Goal: Check status: Check status

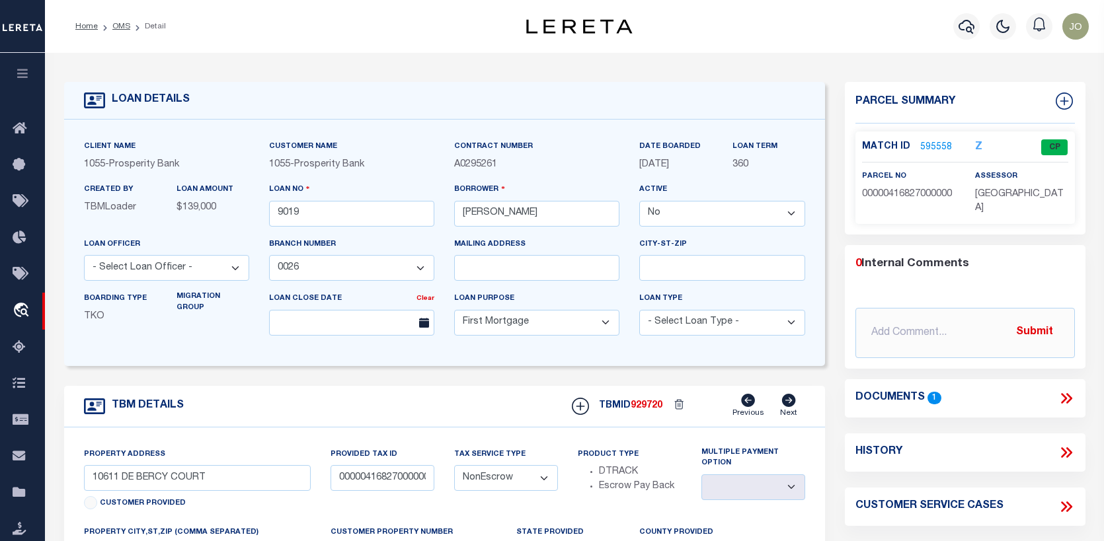
select select "False"
select select "3340"
select select "10"
select select "NonEscrow"
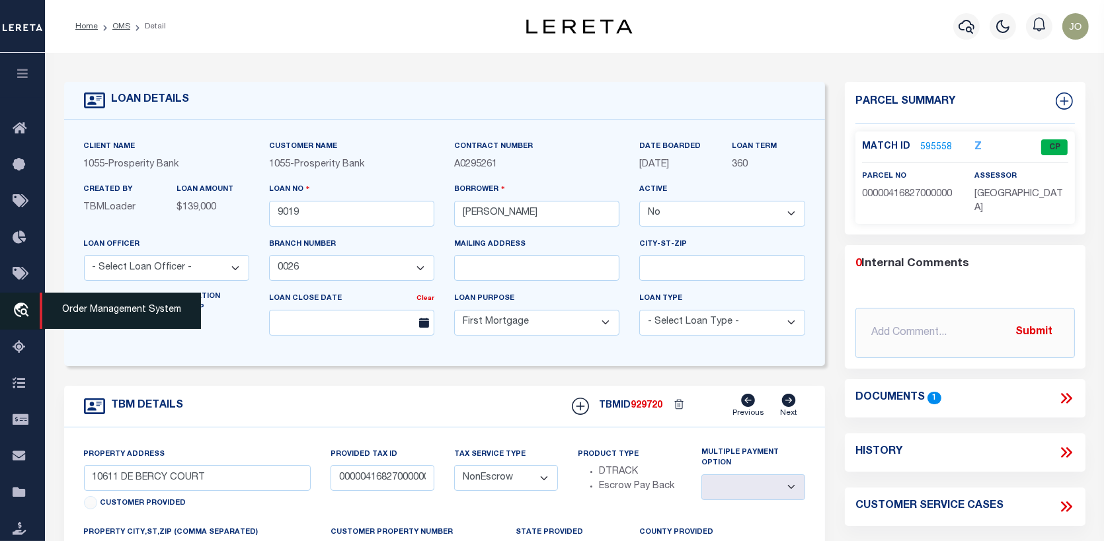
click at [63, 309] on span "Order Management System" at bounding box center [120, 311] width 161 height 36
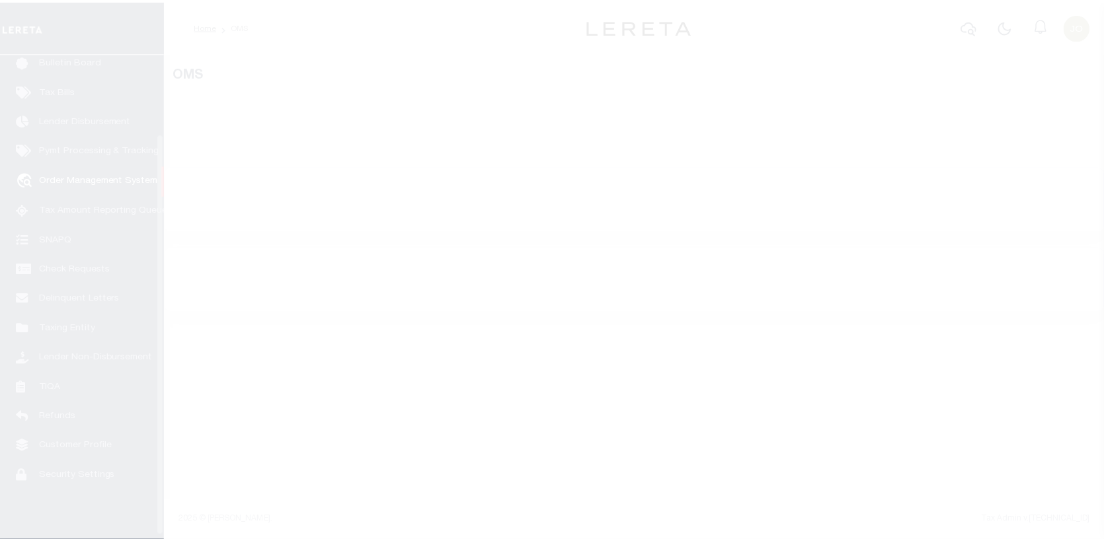
scroll to position [96, 0]
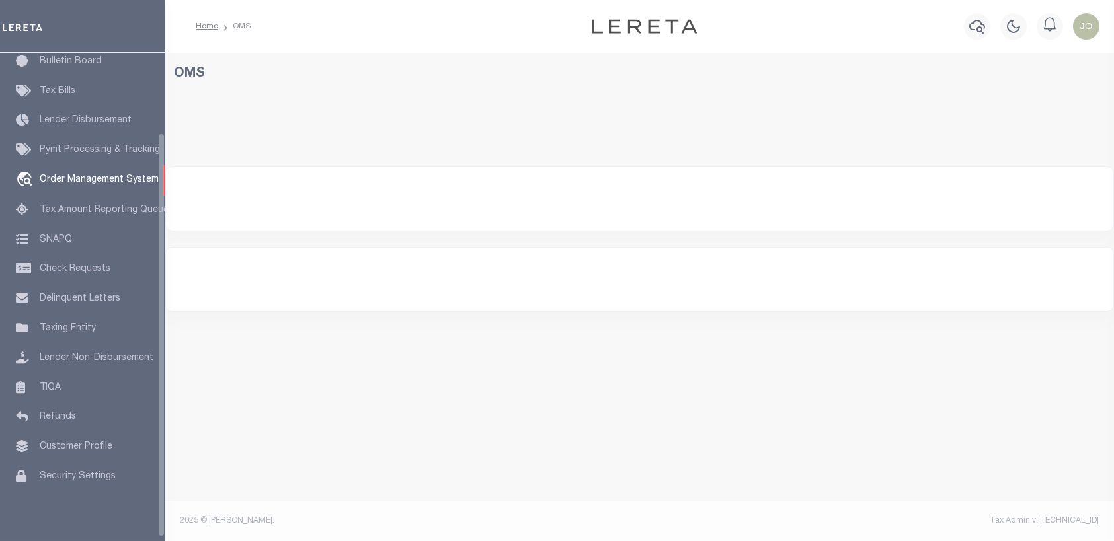
select select "200"
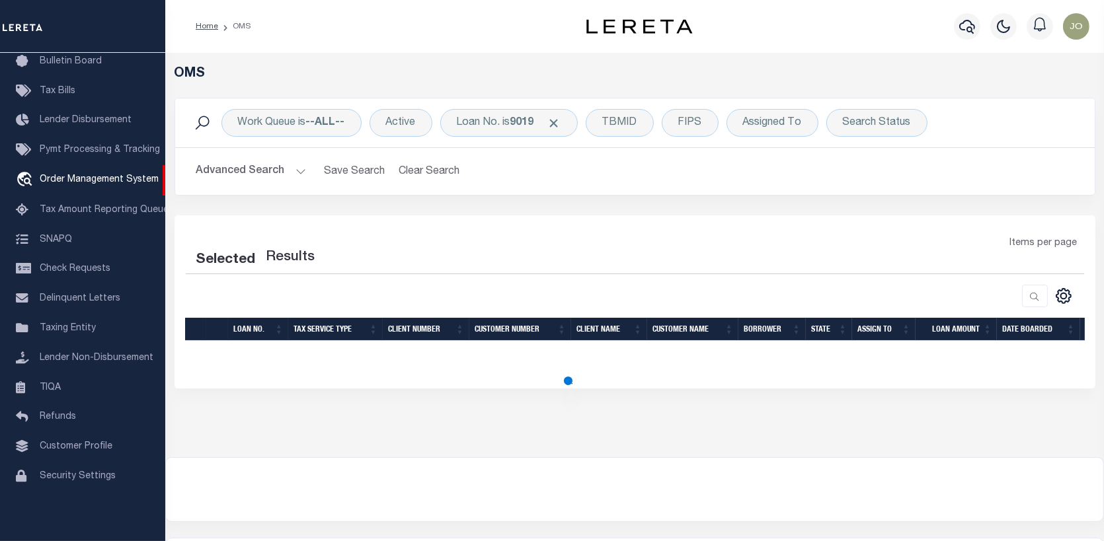
select select "200"
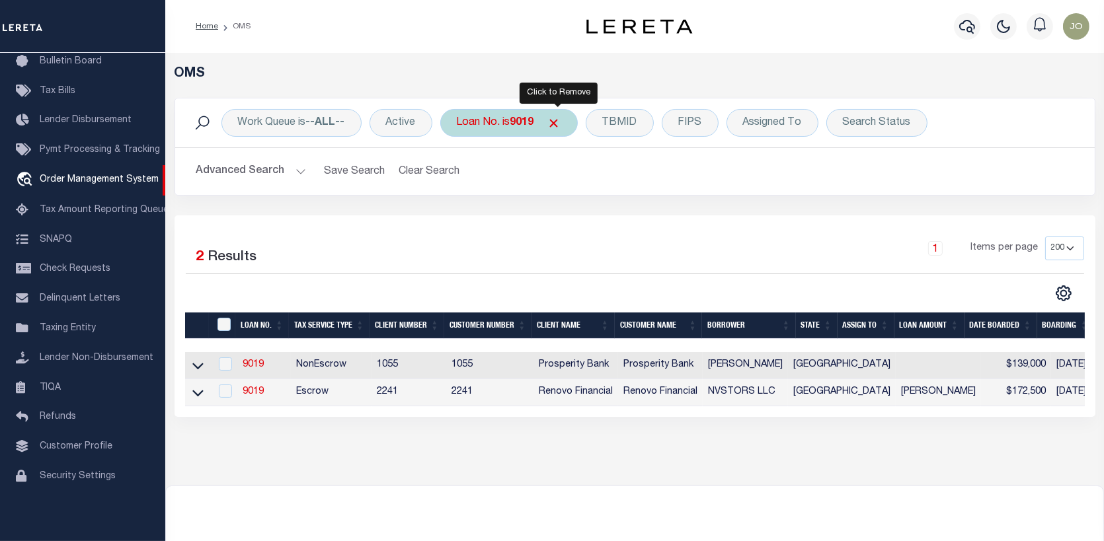
click at [557, 124] on span "Click to Remove" at bounding box center [554, 123] width 14 height 14
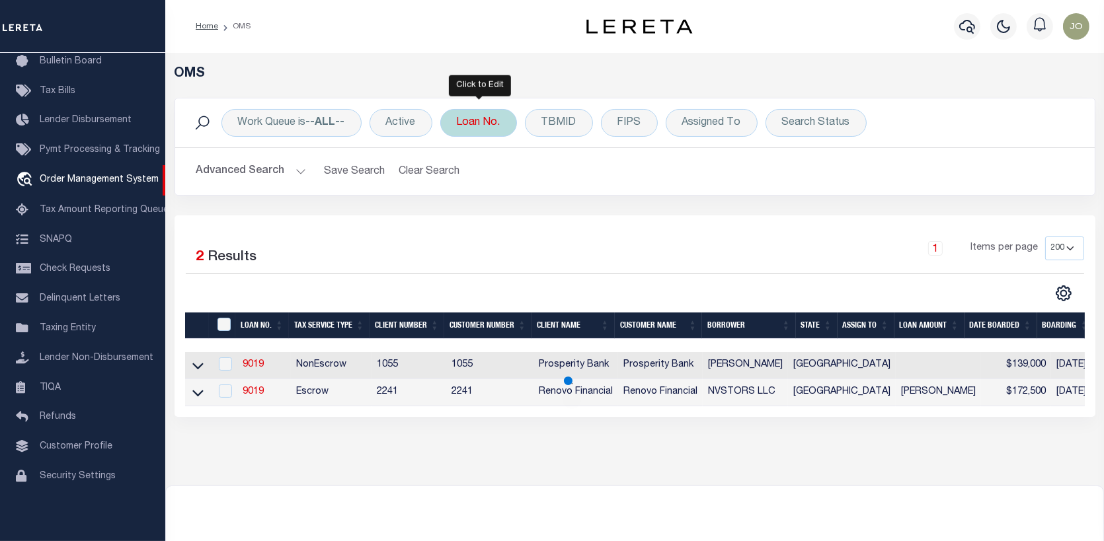
click at [489, 123] on div "Loan No." at bounding box center [478, 123] width 77 height 28
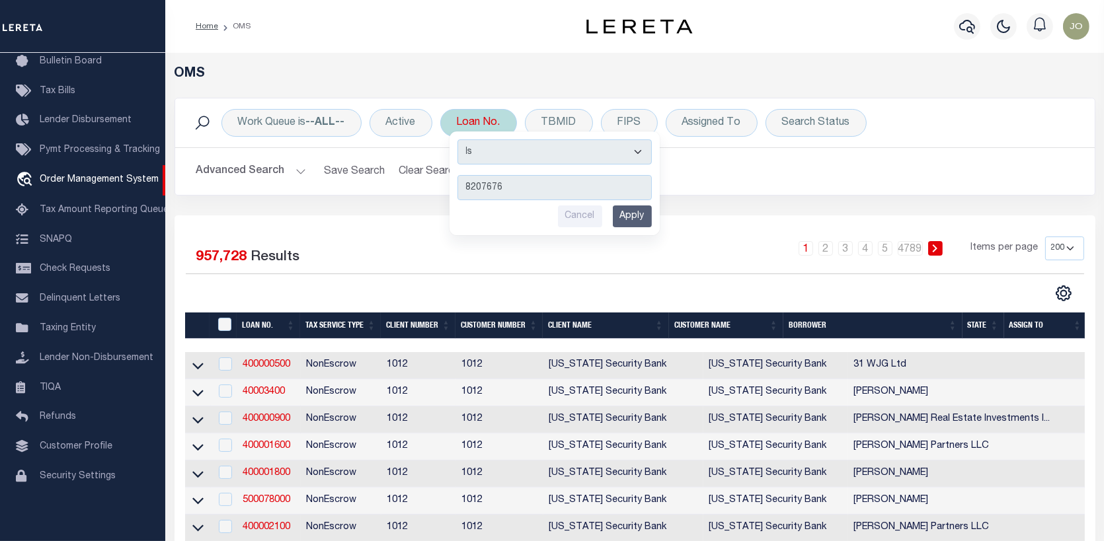
type input "8207676"
click at [631, 221] on input "Apply" at bounding box center [632, 217] width 39 height 22
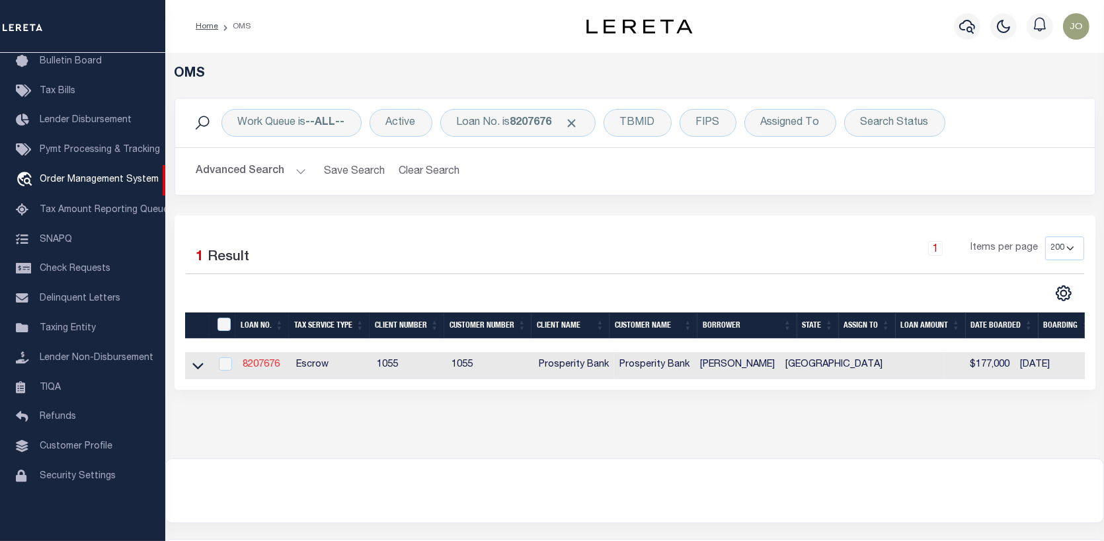
click at [254, 367] on link "8207676" at bounding box center [261, 364] width 37 height 9
type input "8207676"
type input "[PERSON_NAME]"
select select
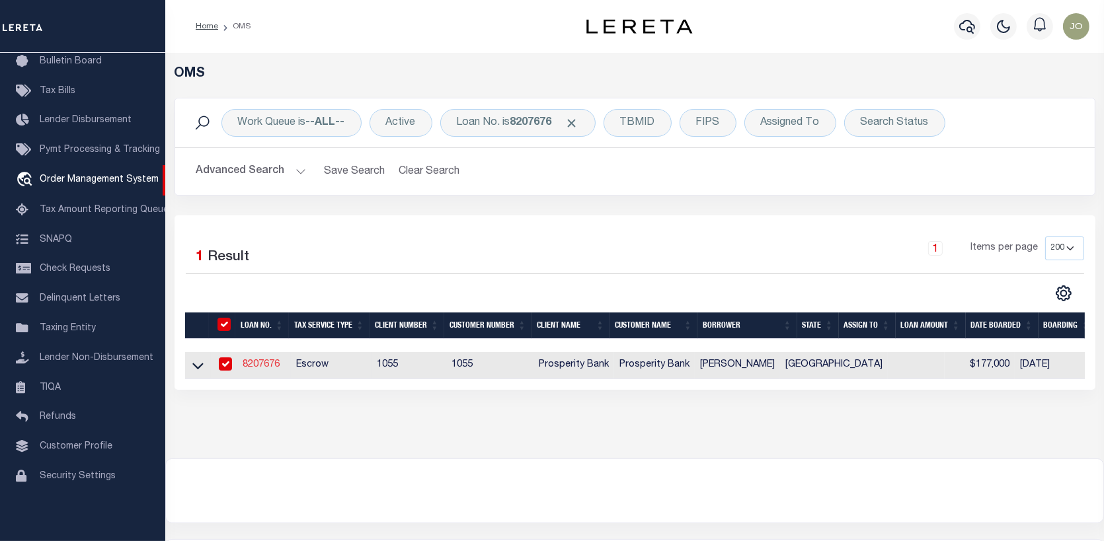
type input "1115 [GEOGRAPHIC_DATA]"
type input "[GEOGRAPHIC_DATA] TX 77479"
select select "500"
select select "Escrow"
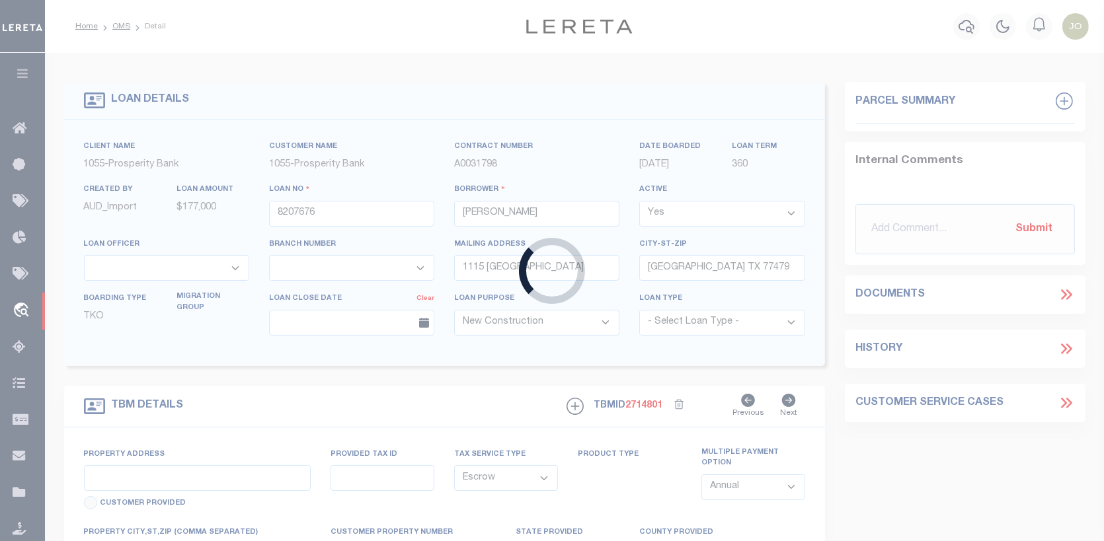
select select "119911"
select select "4097"
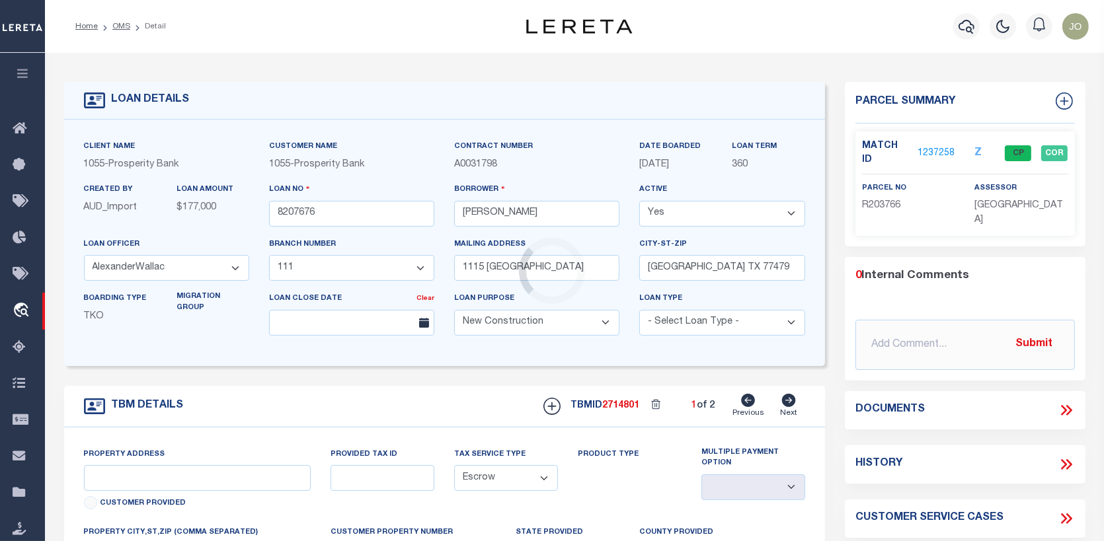
type input "1115 EVANDALE LANE"
type input "6015340010230907"
select select
type input "SUGAR LAND TX 77479"
type input "1"
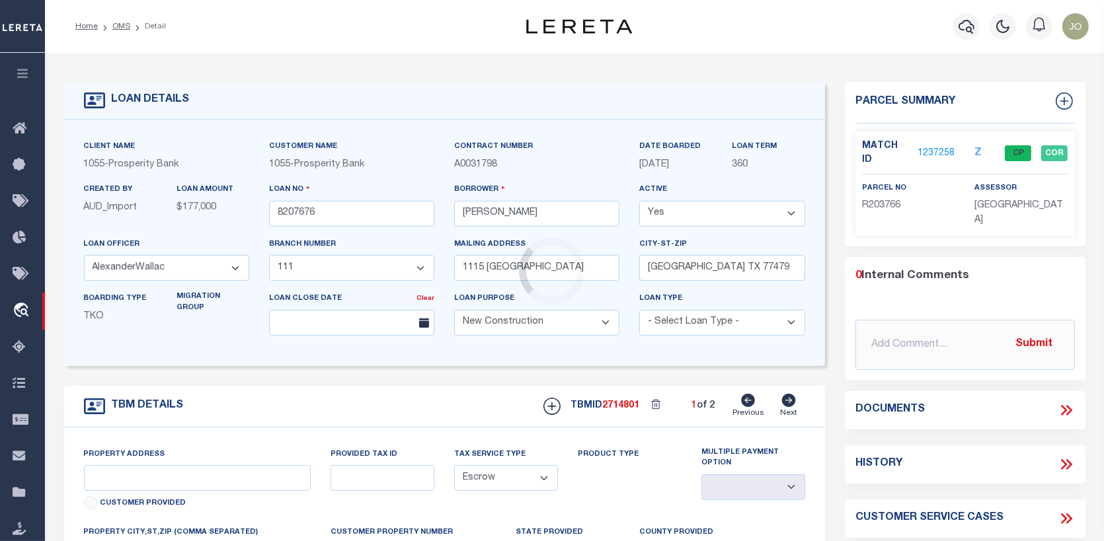
type input "[GEOGRAPHIC_DATA]"
type textarea "1115 EVANDALE LANE, SUGAR LAND, TX 77479 LOT 23, BLOCK 1, NEW TERRITORY PARCEL …"
type textarea "1 OF 2"
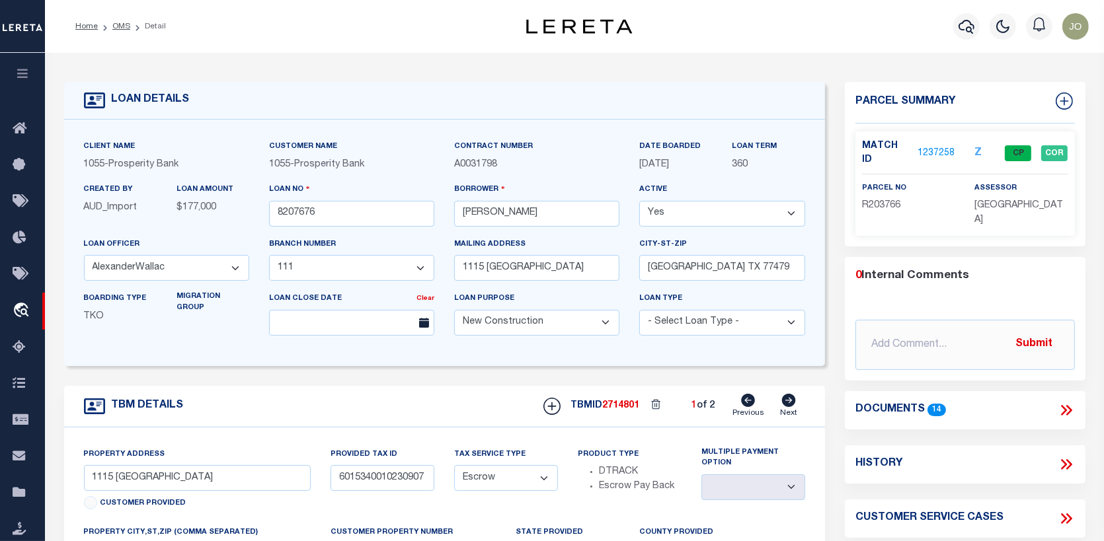
click at [945, 147] on link "1237258" at bounding box center [936, 154] width 37 height 14
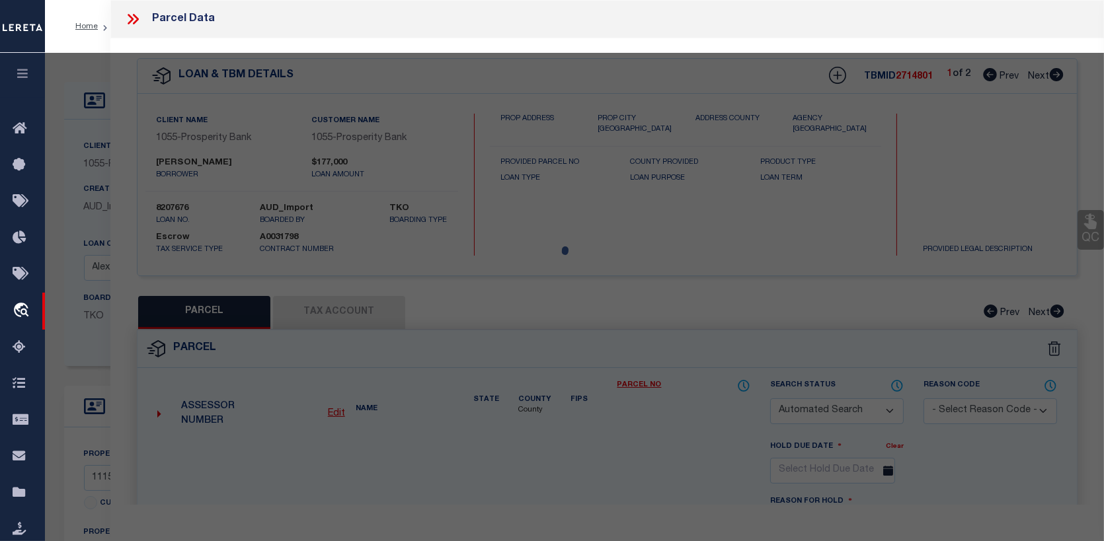
checkbox input "false"
select select "CP"
type input "Vanjani Mahesh B & Geetu"
type input "FB LID 07 TaxID 126015340010230"
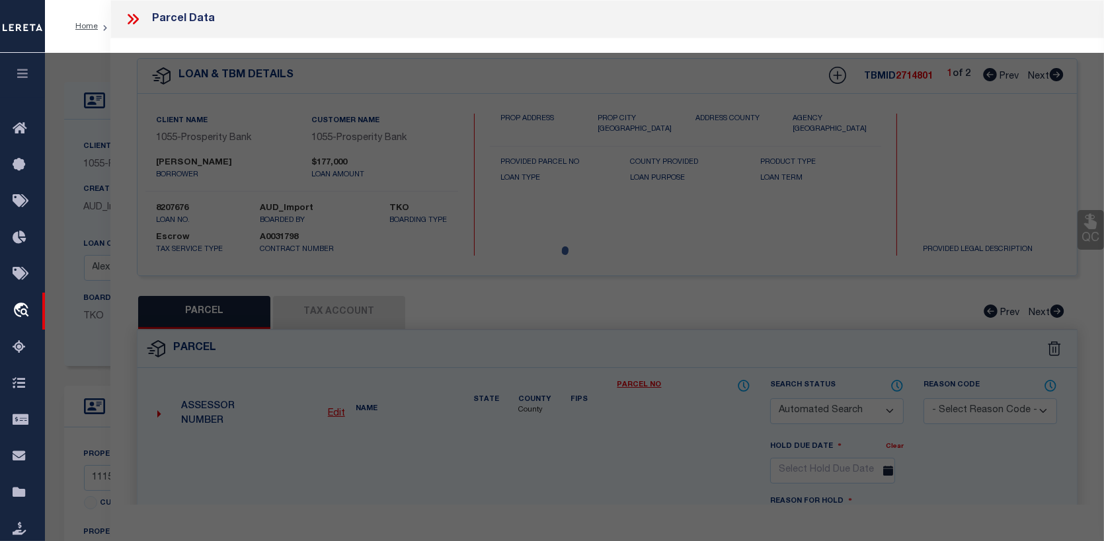
type input "1115 EVANDALE LN"
checkbox input "false"
type input "SUGAR LAND TX 77479"
type textarea "NEW TERRITORY PARCEL SF-34, BLOCK 1, LOT 23"
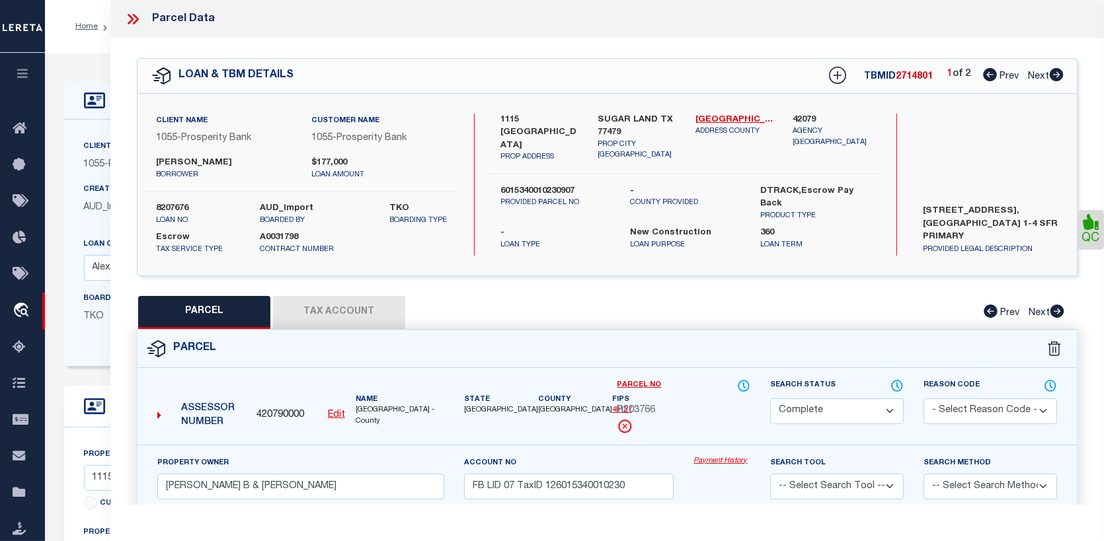
click at [732, 459] on link "Payment History" at bounding box center [721, 461] width 57 height 11
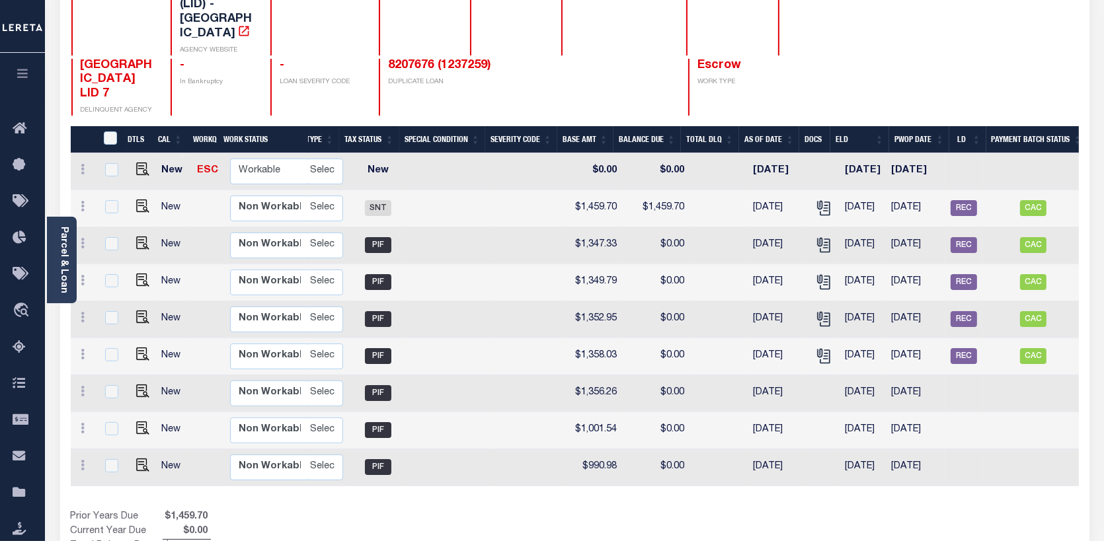
scroll to position [0, 247]
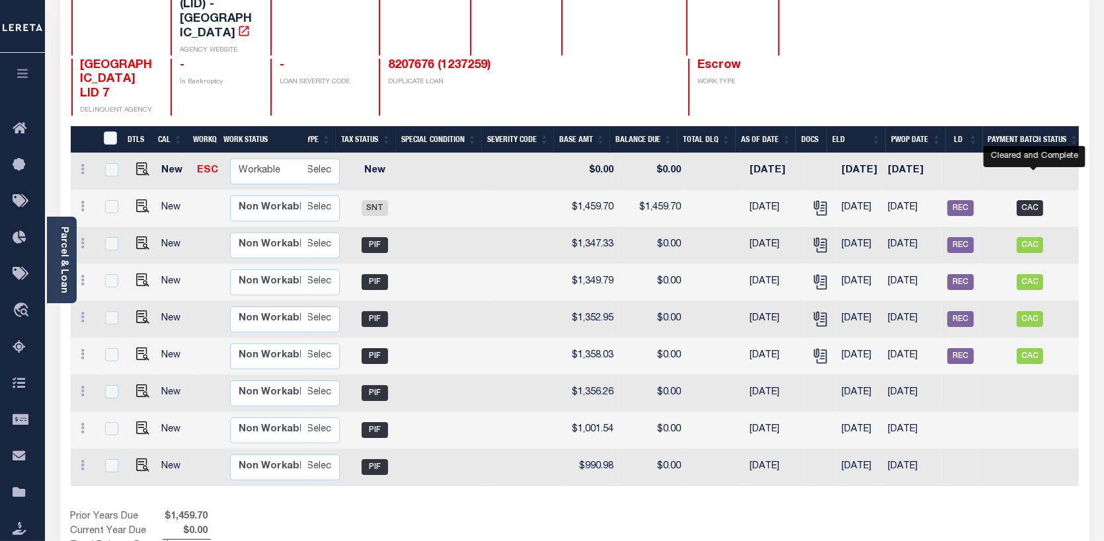
click at [1034, 200] on span "CAC" at bounding box center [1030, 208] width 26 height 16
checkbox input "true"
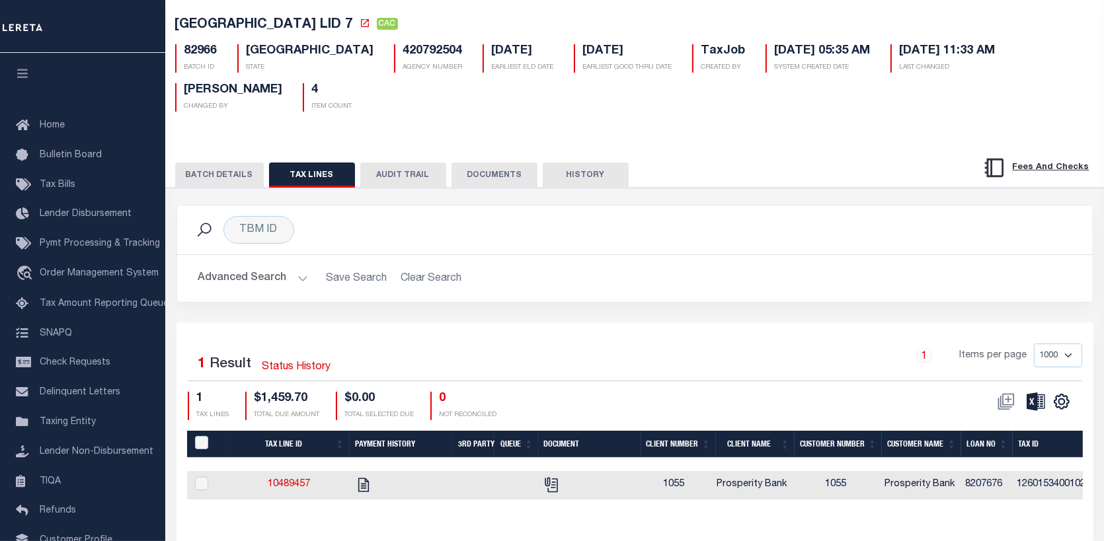
scroll to position [66, 0]
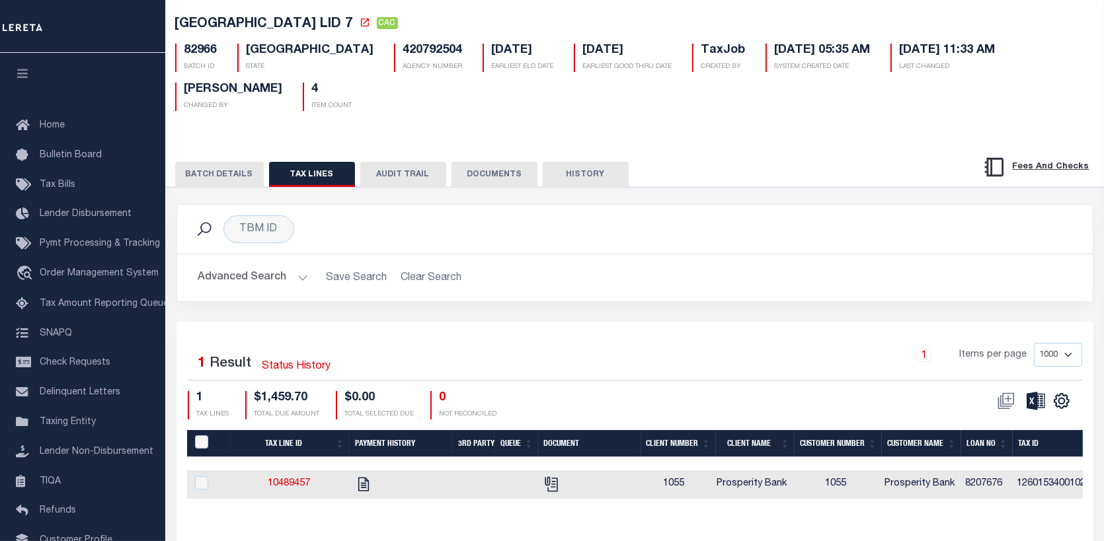
click at [293, 176] on button "TAX LINES" at bounding box center [312, 174] width 86 height 25
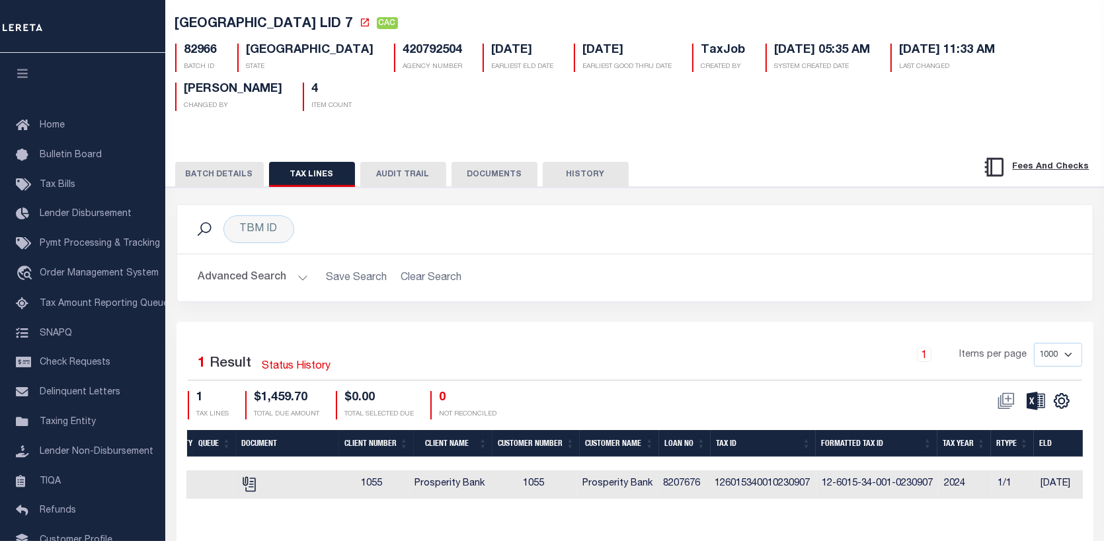
scroll to position [0, 326]
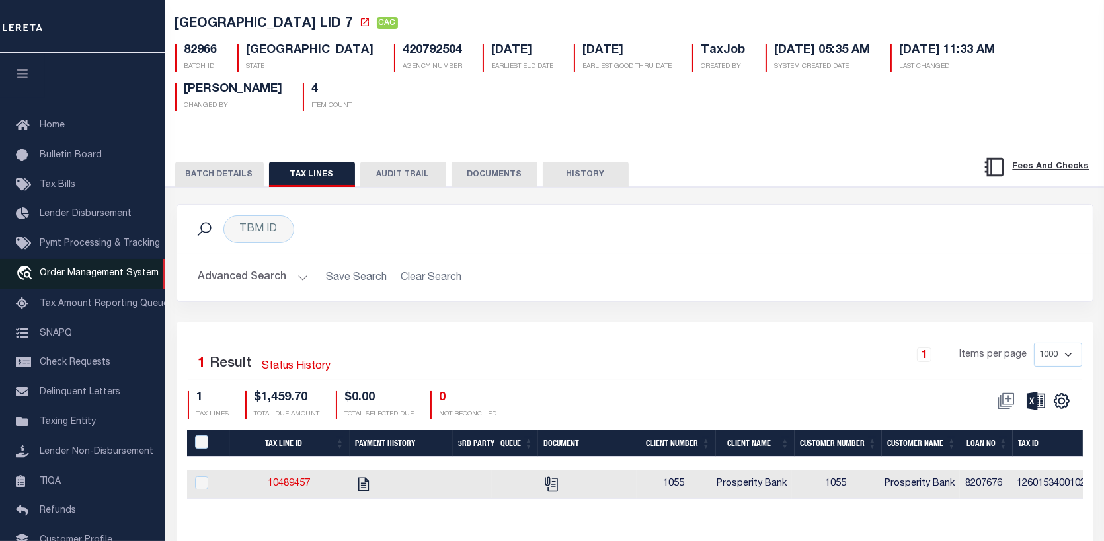
click at [58, 268] on link "travel_explore Order Management System" at bounding box center [82, 274] width 165 height 30
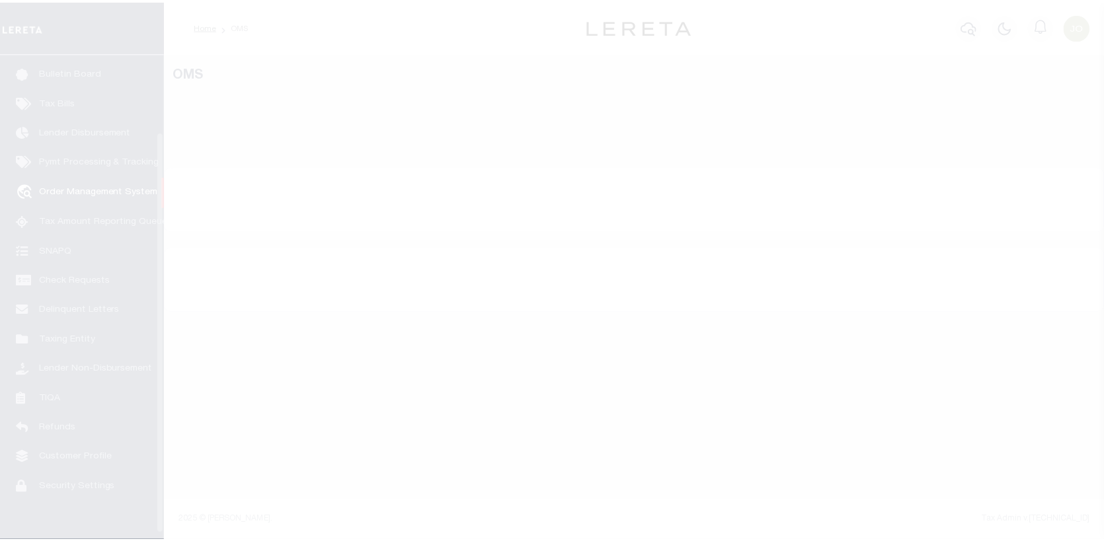
scroll to position [96, 0]
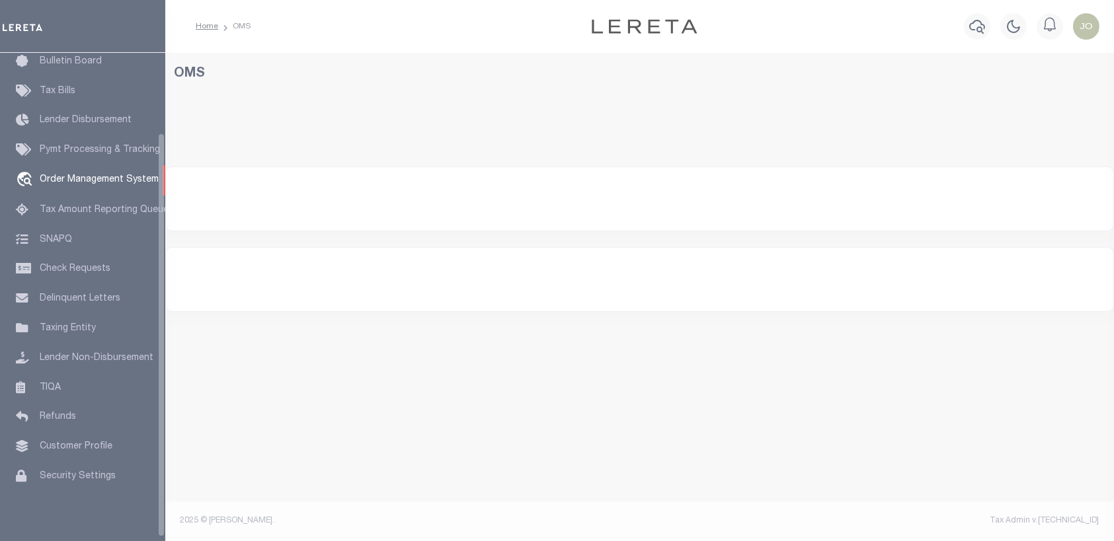
select select "200"
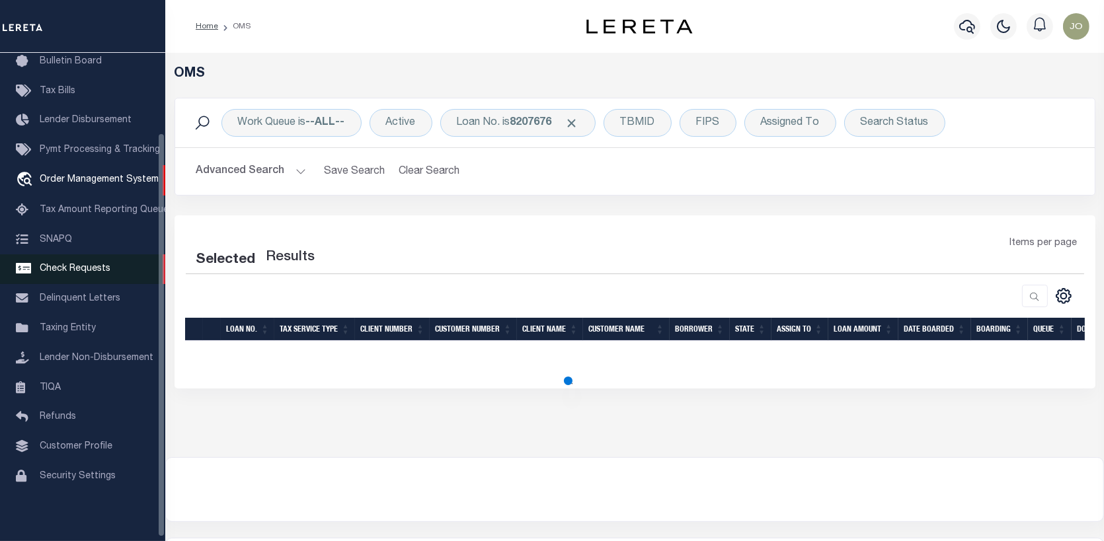
select select "200"
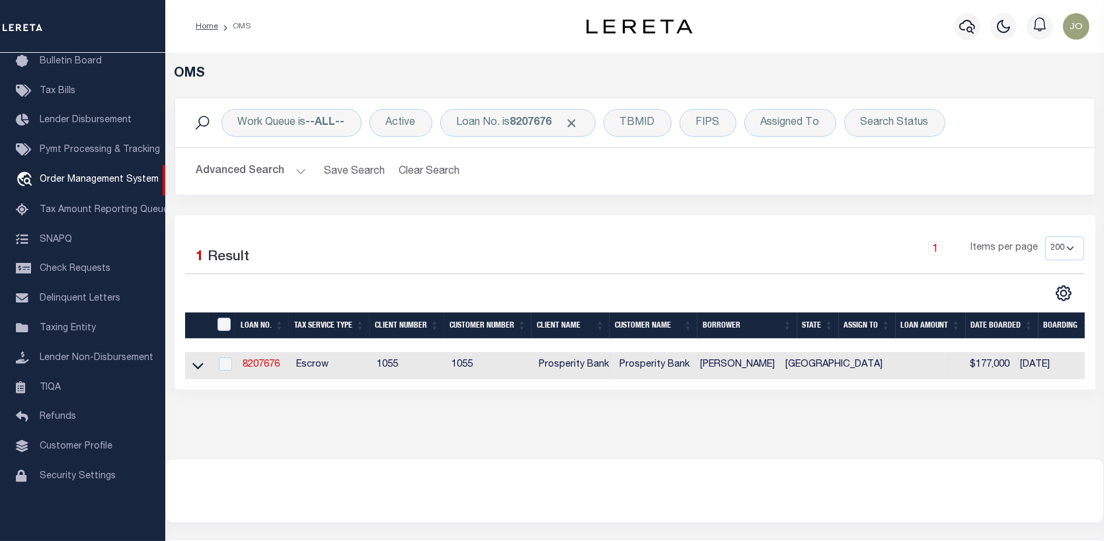
click at [259, 358] on td "8207676" at bounding box center [264, 365] width 54 height 27
checkbox input "true"
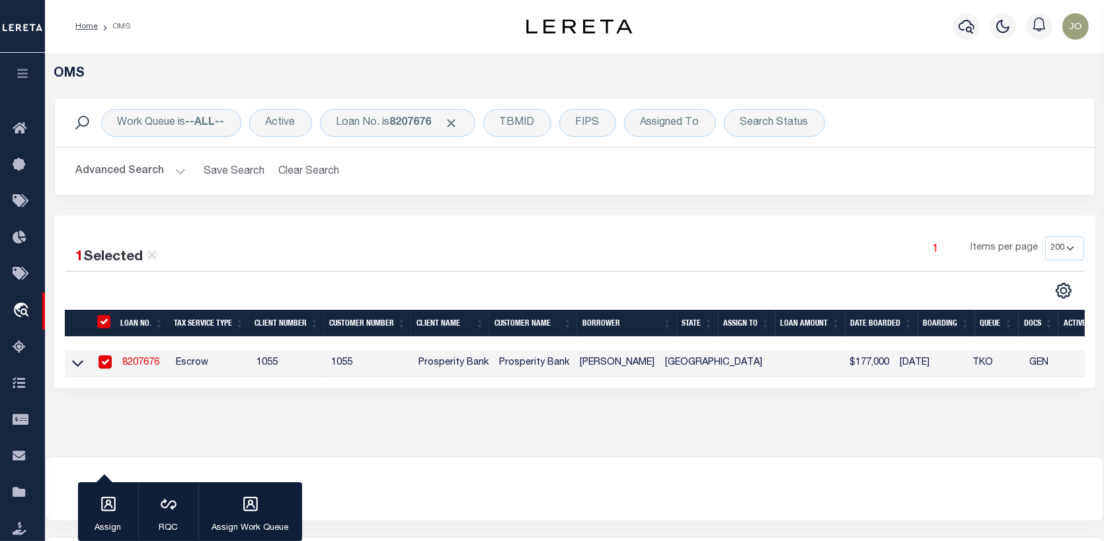
click at [134, 358] on link "8207676" at bounding box center [140, 362] width 37 height 9
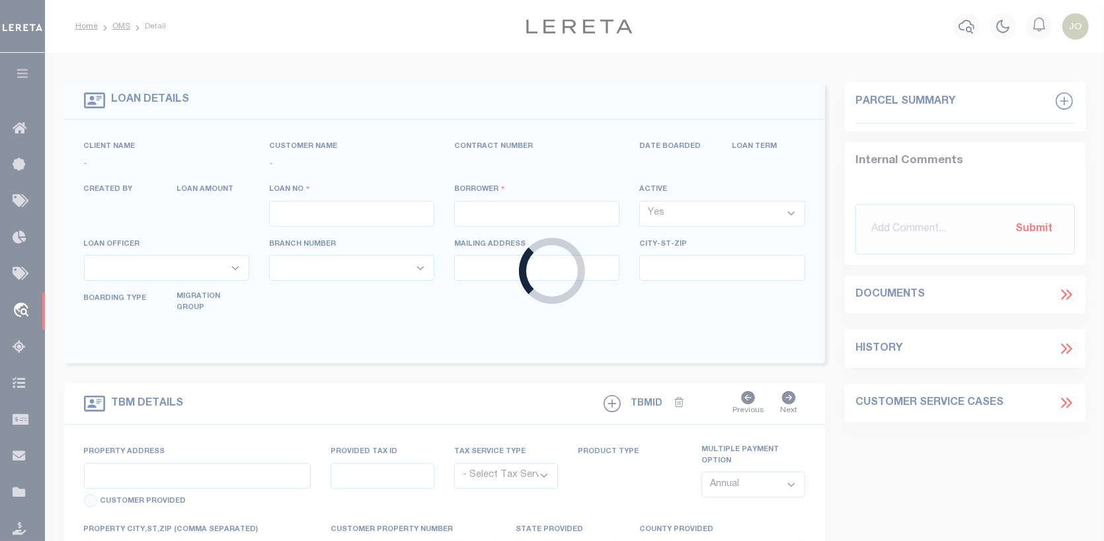
type input "8207676"
type input "[PERSON_NAME]"
select select
type input "1115 EVANDALE LANE"
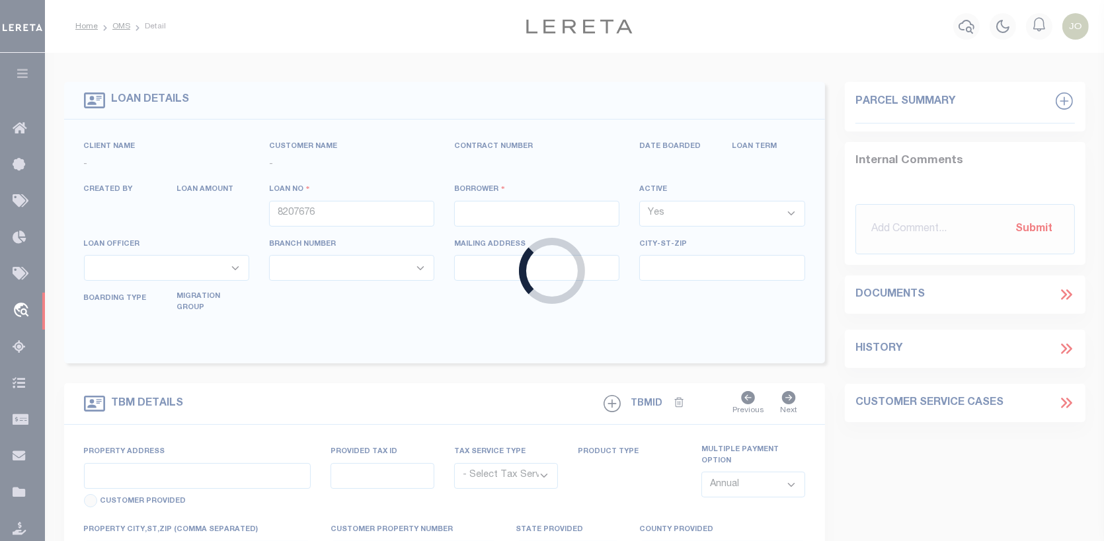
type input "SUGARLAND TX 77479"
select select "500"
select select "Escrow"
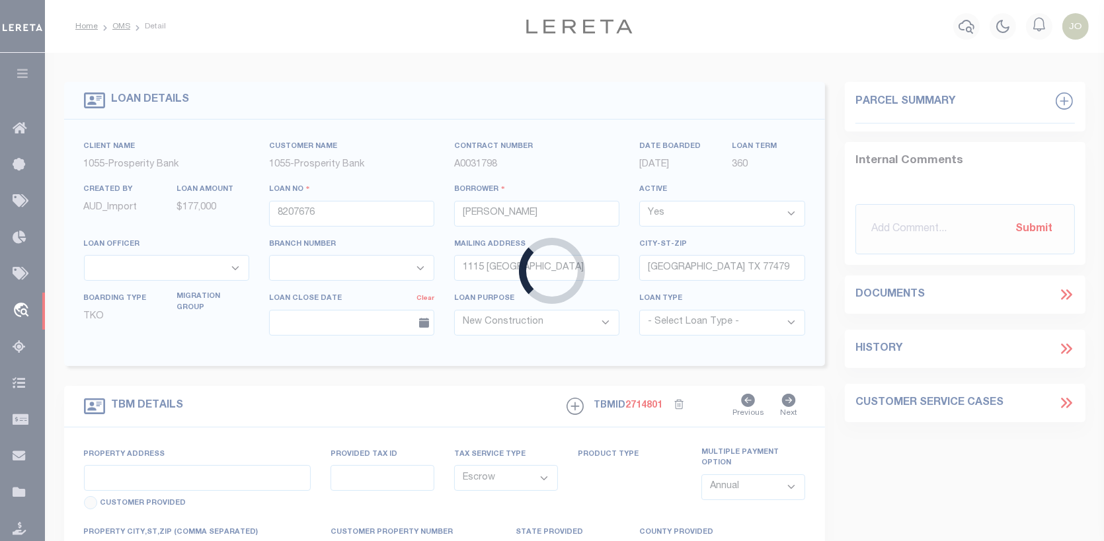
select select "119911"
select select "4097"
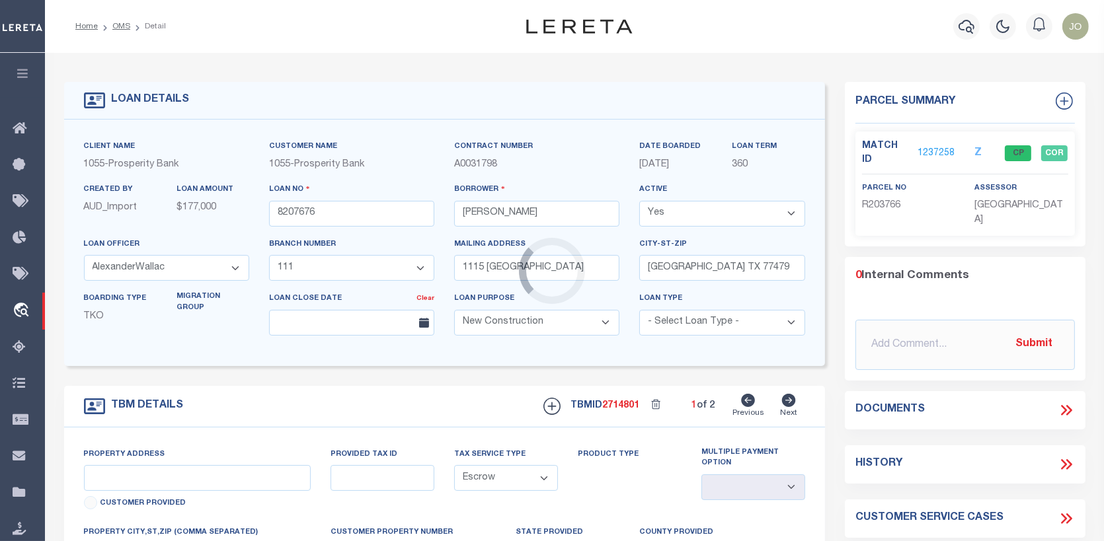
type input "1115 EVANDALE LANE"
type input "6015340010230907"
select select
type input "SUGAR LAND TX 77479"
type input "1"
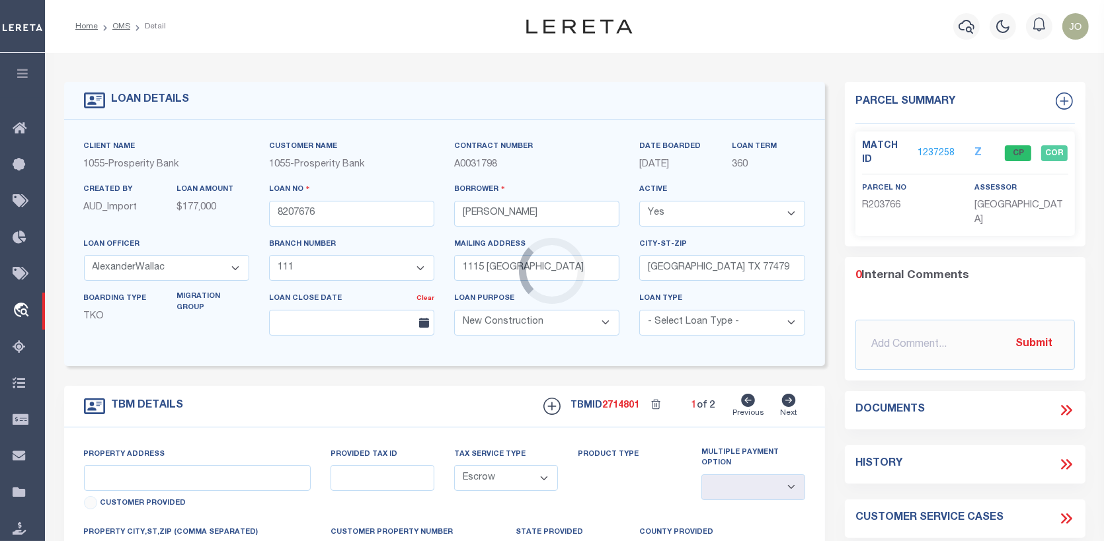
type input "[GEOGRAPHIC_DATA]"
type textarea "1115 EVANDALE LANE, SUGAR LAND, TX 77479 LOT 23, BLOCK 1, NEW TERRITORY PARCEL …"
type textarea "1 OF 2"
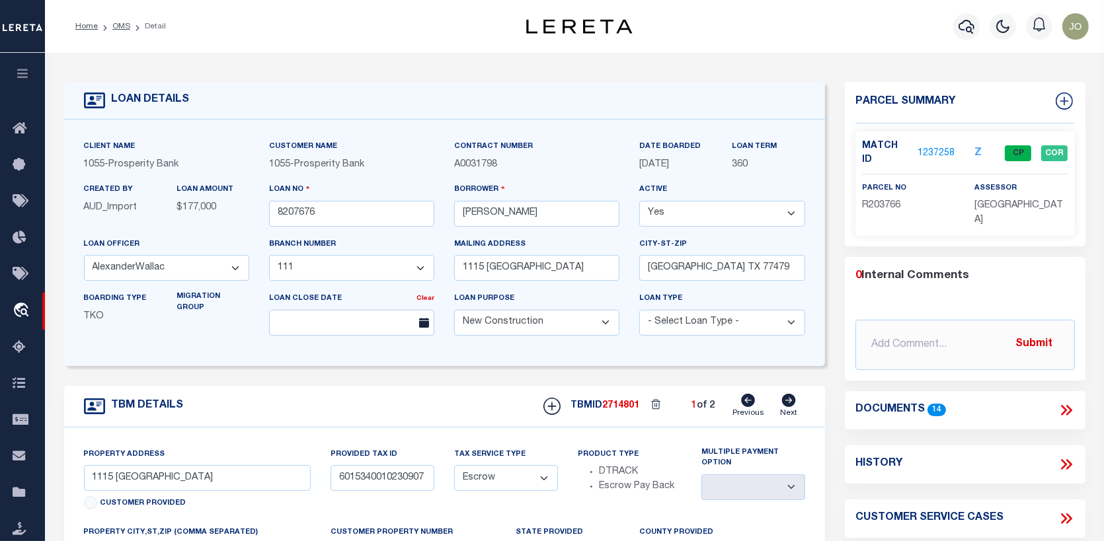
click at [930, 147] on link "1237258" at bounding box center [936, 154] width 37 height 14
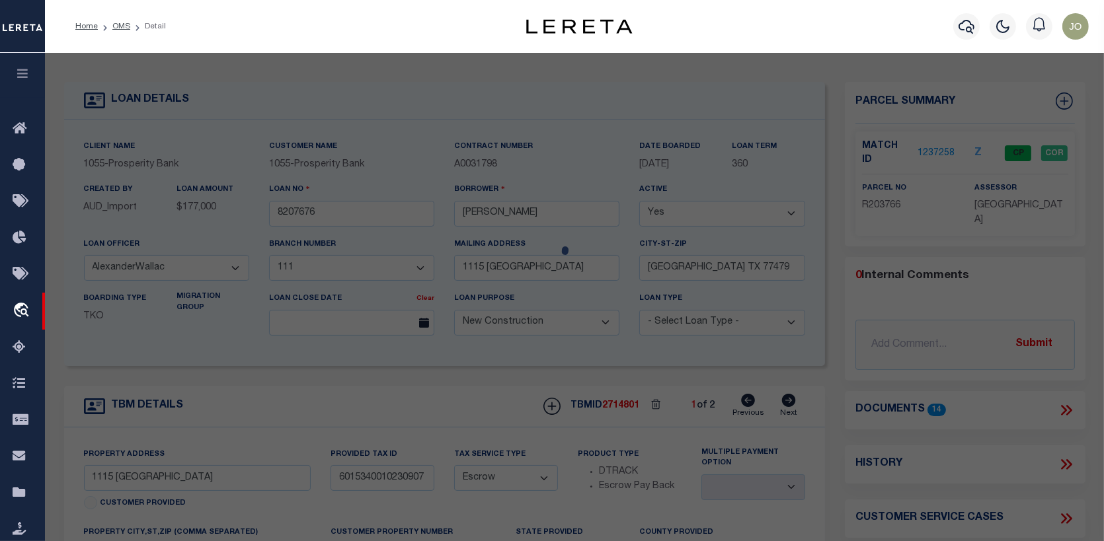
checkbox input "false"
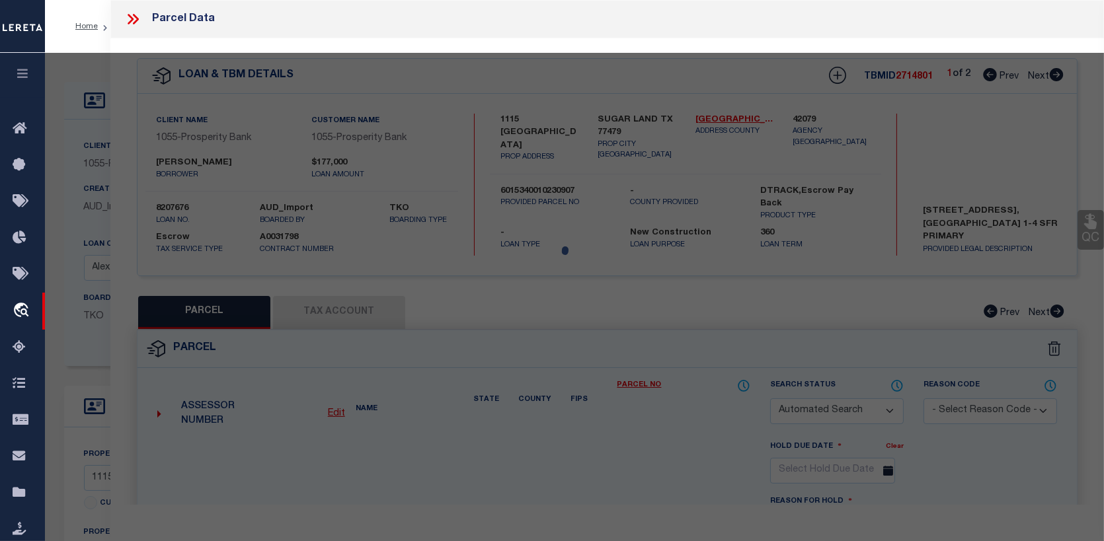
select select "CP"
type input "Vanjani Mahesh B & Geetu"
type input "FB LID 07 TaxID 126015340010230"
type input "1115 EVANDALE LN"
checkbox input "false"
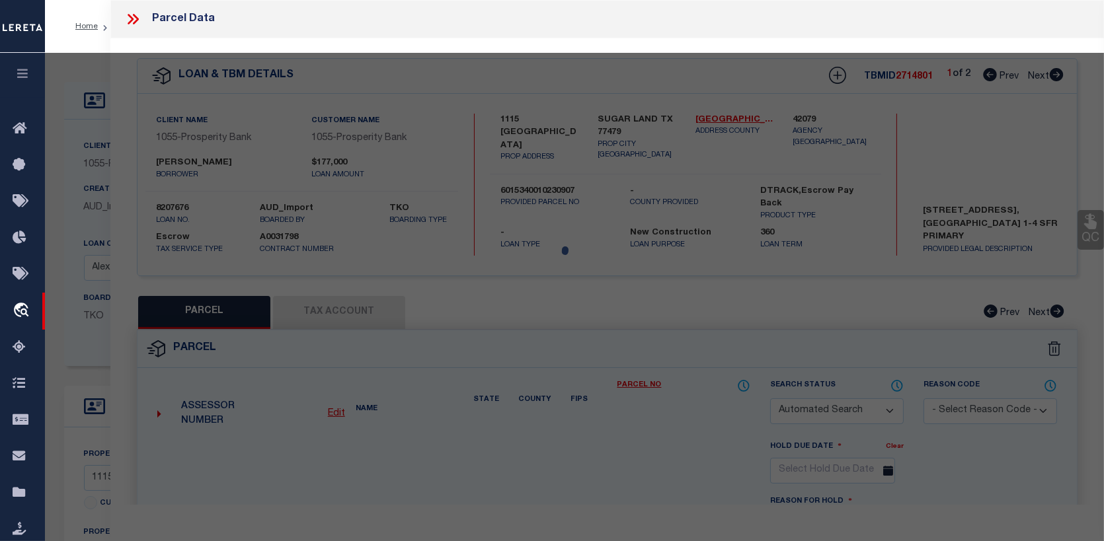
type input "SUGAR LAND TX 77479"
type textarea "NEW TERRITORY PARCEL SF-34, BLOCK 1, LOT 23"
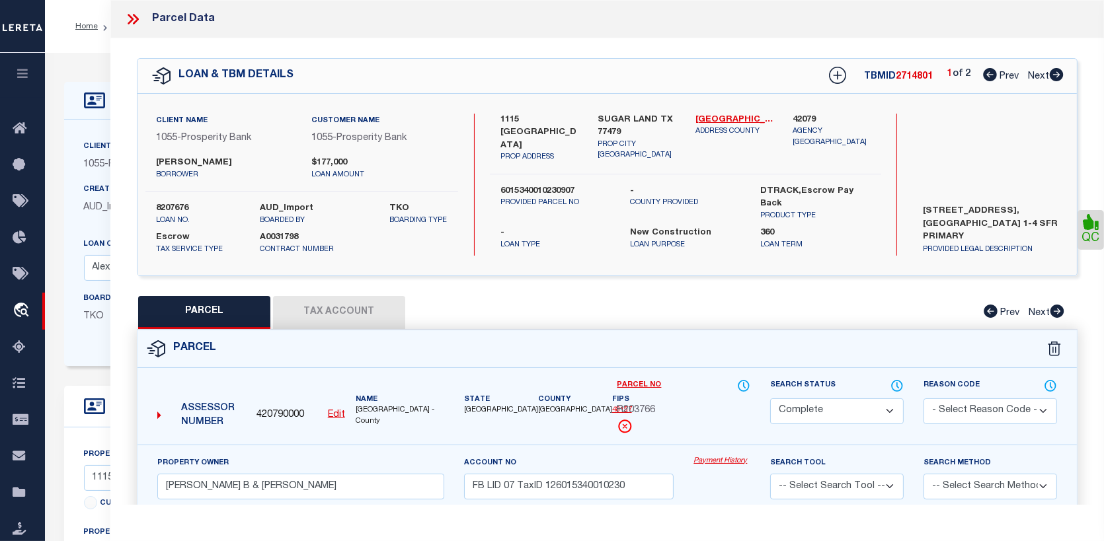
click at [314, 311] on button "Tax Account" at bounding box center [339, 312] width 132 height 33
select select "100"
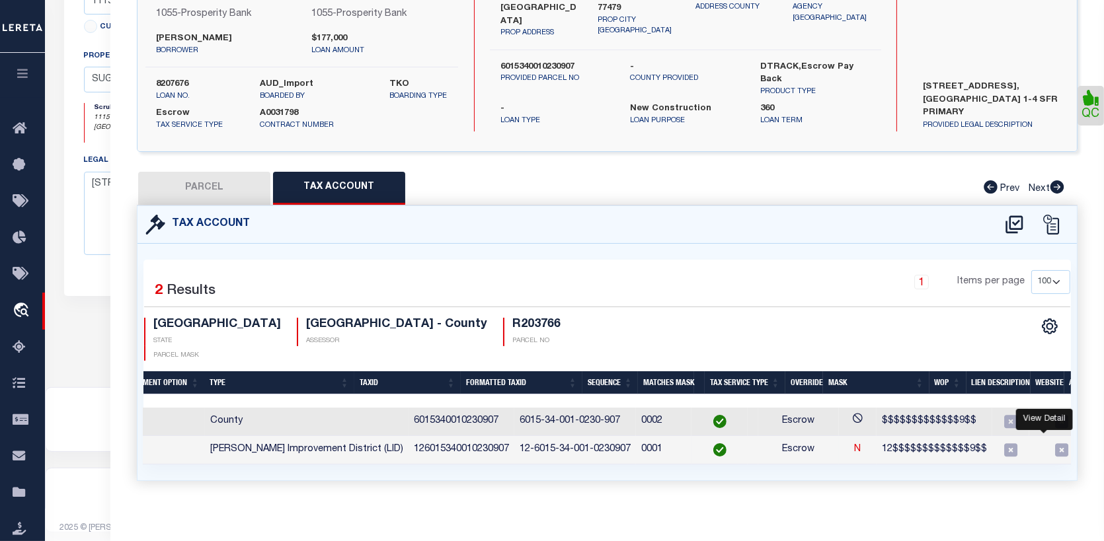
click at [1103, 445] on icon "" at bounding box center [1108, 450] width 10 height 10
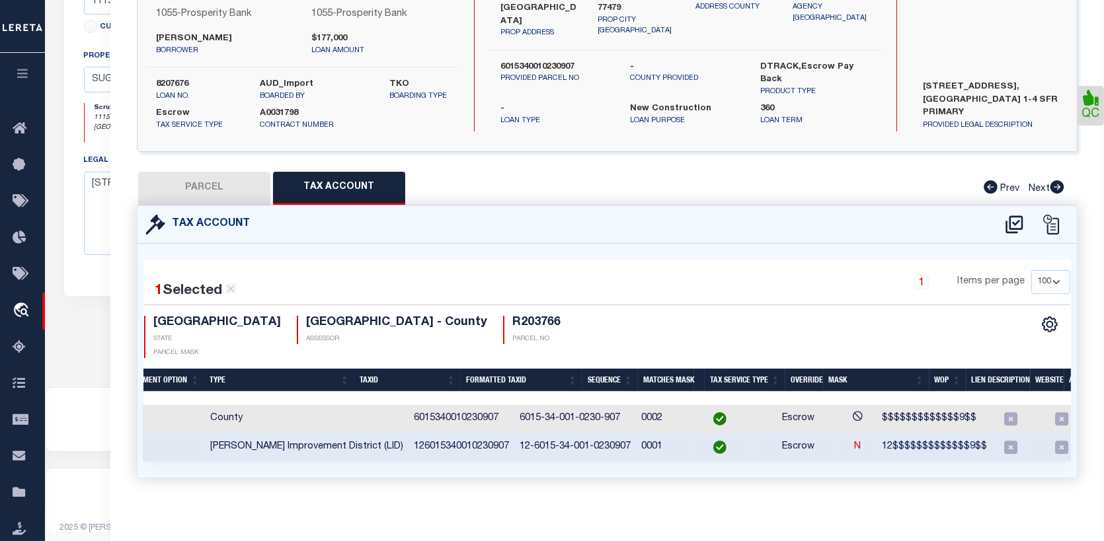
scroll to position [122, 0]
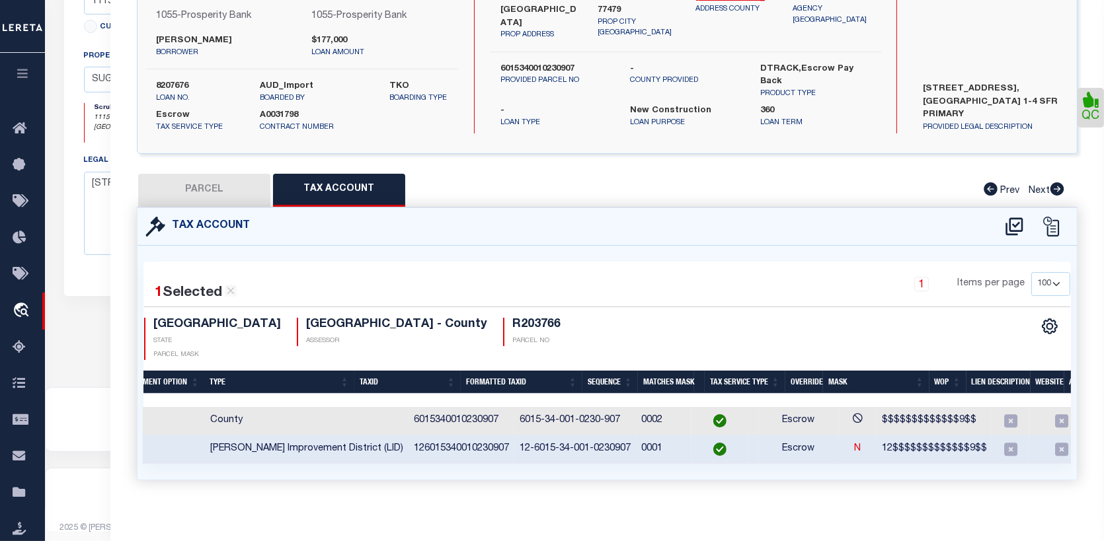
click at [229, 183] on button "PARCEL" at bounding box center [204, 190] width 132 height 33
select select "AS"
checkbox input "false"
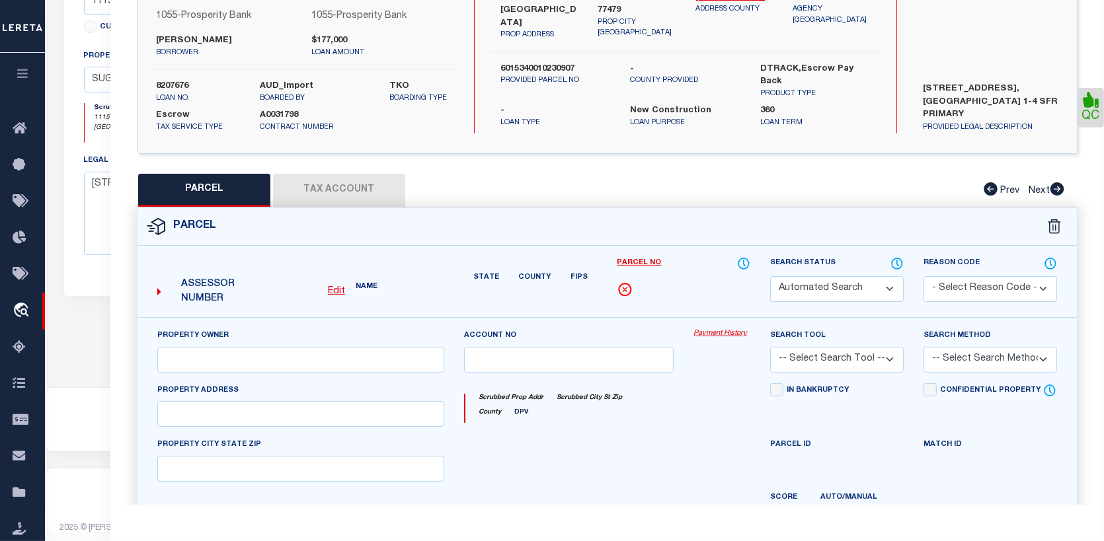
select select "CP"
type input "Vanjani Mahesh B & Geetu"
type input "FB LID 07 TaxID 126015340010230"
type input "1115 EVANDALE LN"
checkbox input "false"
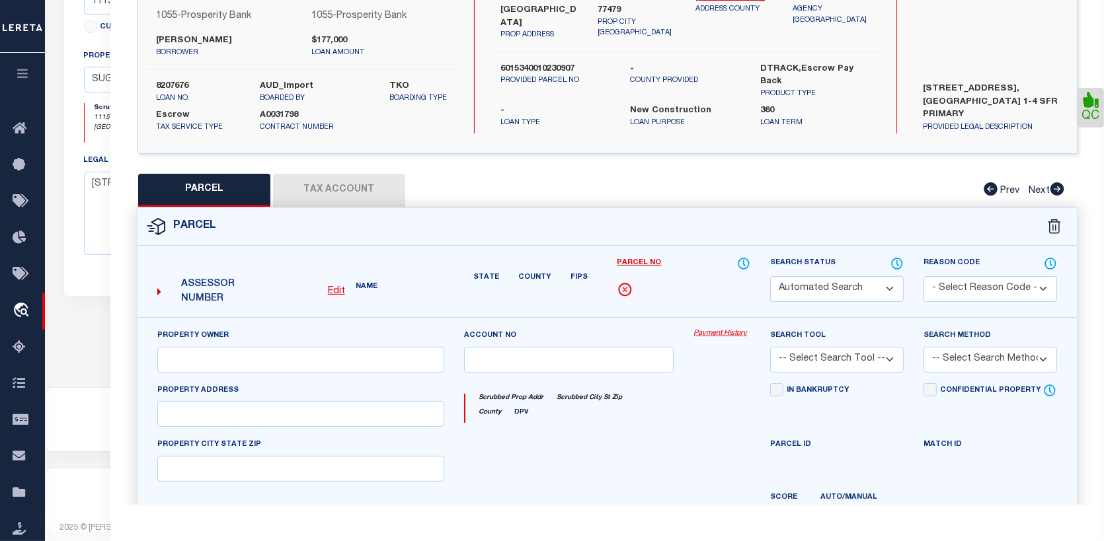
type input "SUGAR LAND TX 77479"
type textarea "NEW TERRITORY PARCEL SF-34, BLOCK 1, LOT 23"
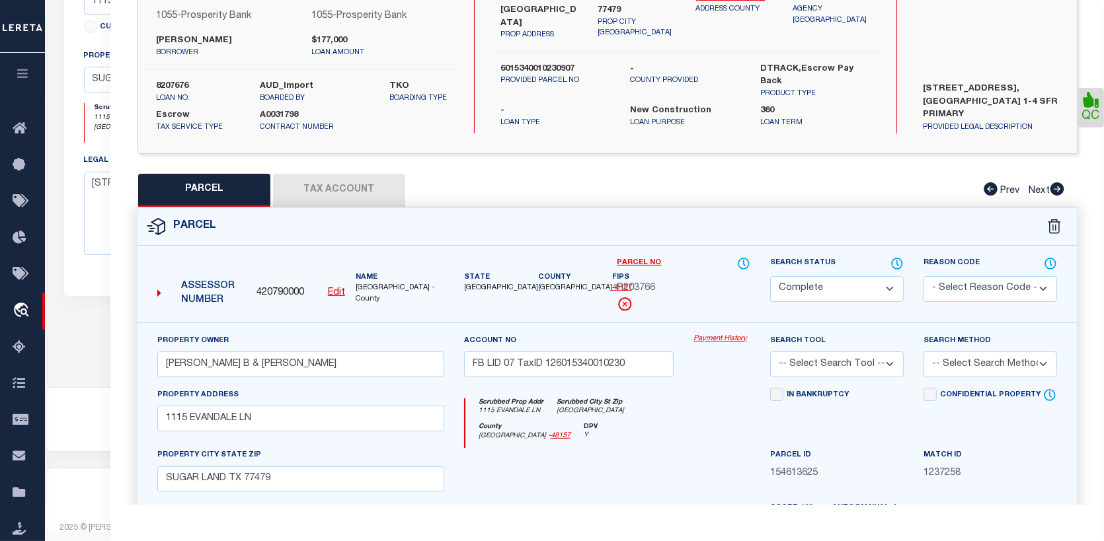
click at [722, 334] on link "Payment History" at bounding box center [721, 339] width 57 height 11
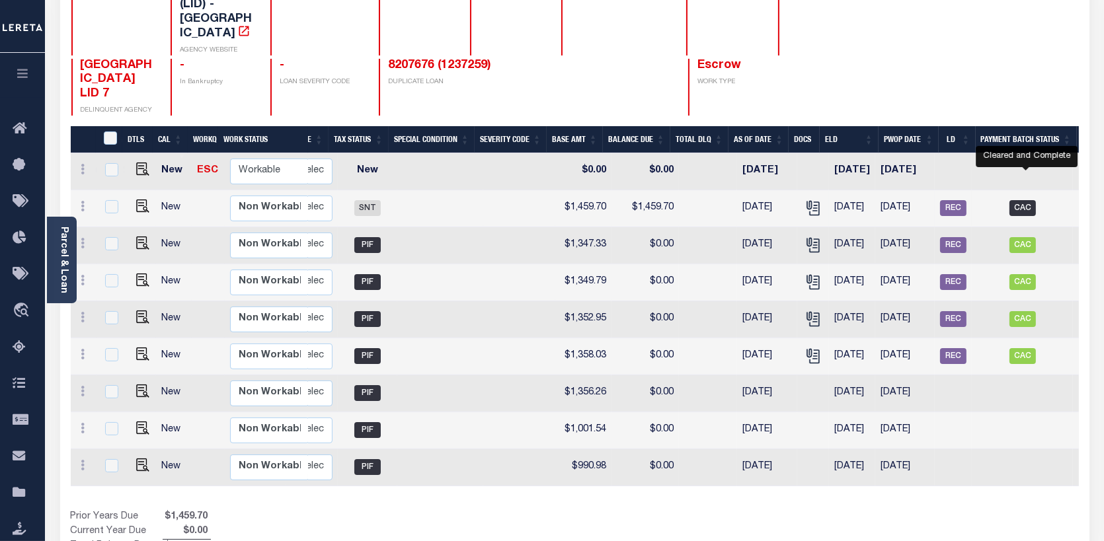
click at [1028, 200] on span "CAC" at bounding box center [1022, 208] width 26 height 16
checkbox input "true"
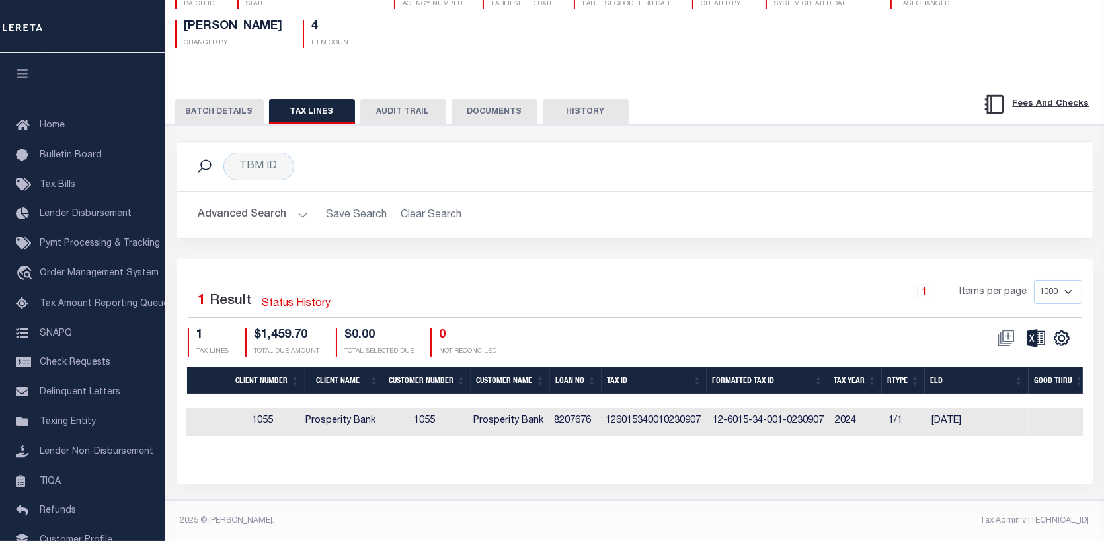
scroll to position [0, 448]
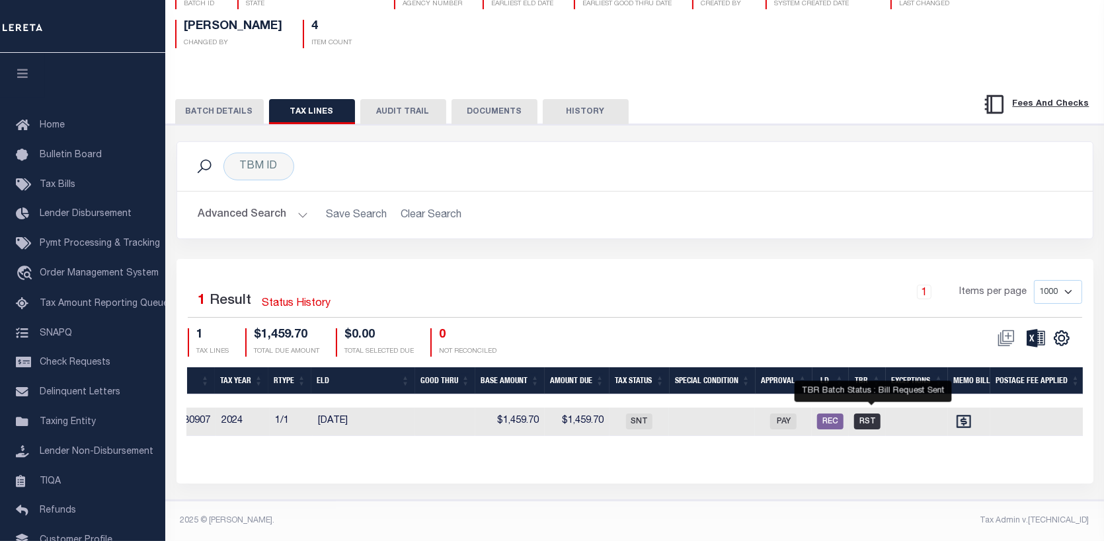
click at [868, 416] on span "RST" at bounding box center [867, 422] width 26 height 16
checkbox input "true"
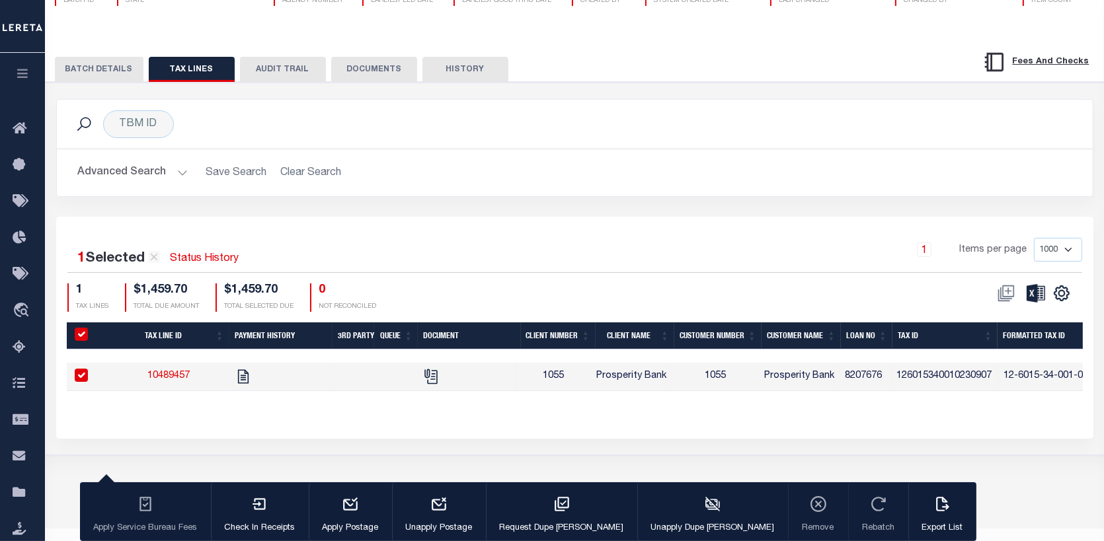
click at [96, 65] on button "BATCH DETAILS" at bounding box center [99, 69] width 89 height 25
